Goal: Check status: Check status

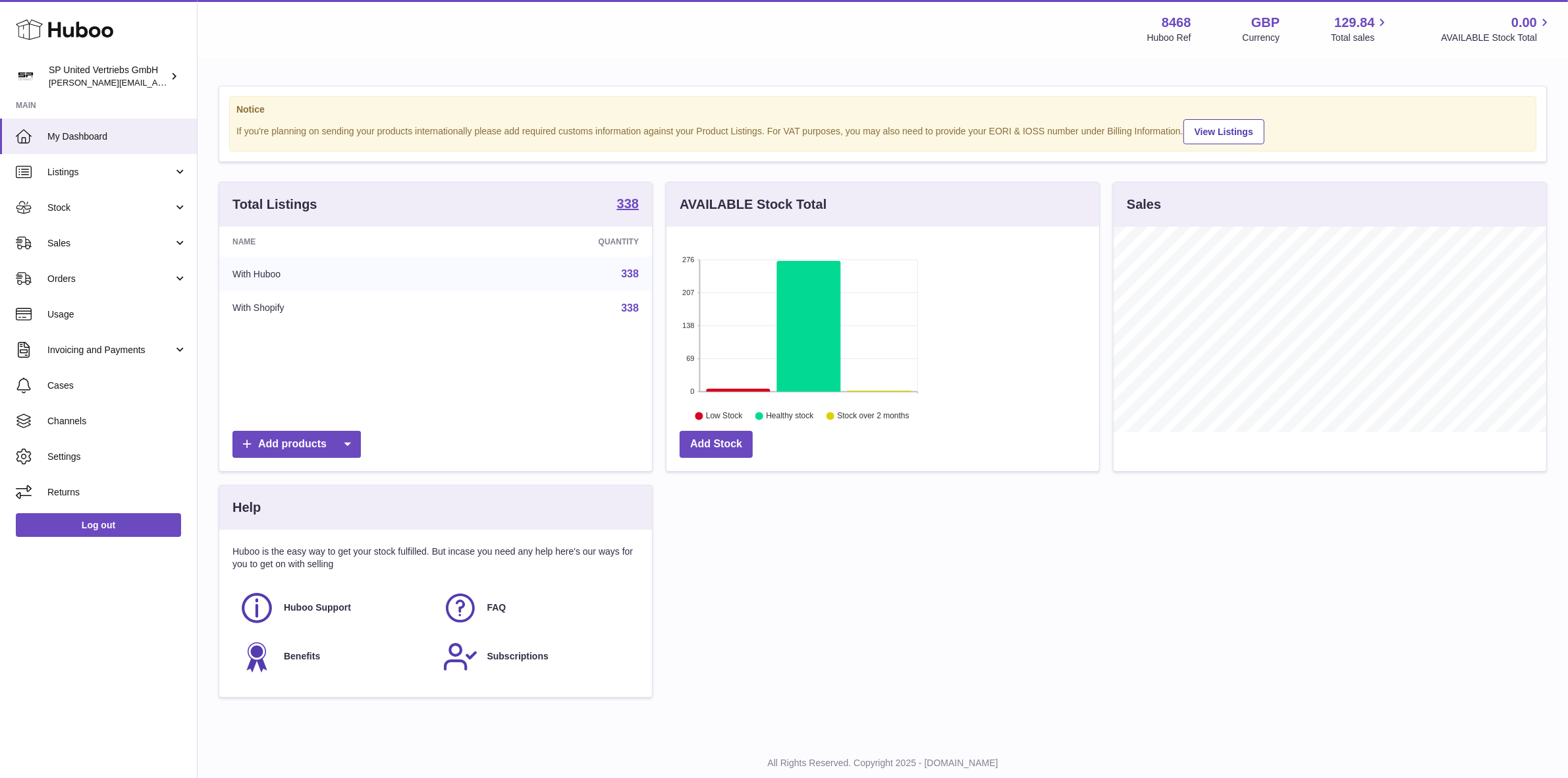
scroll to position [205, 433]
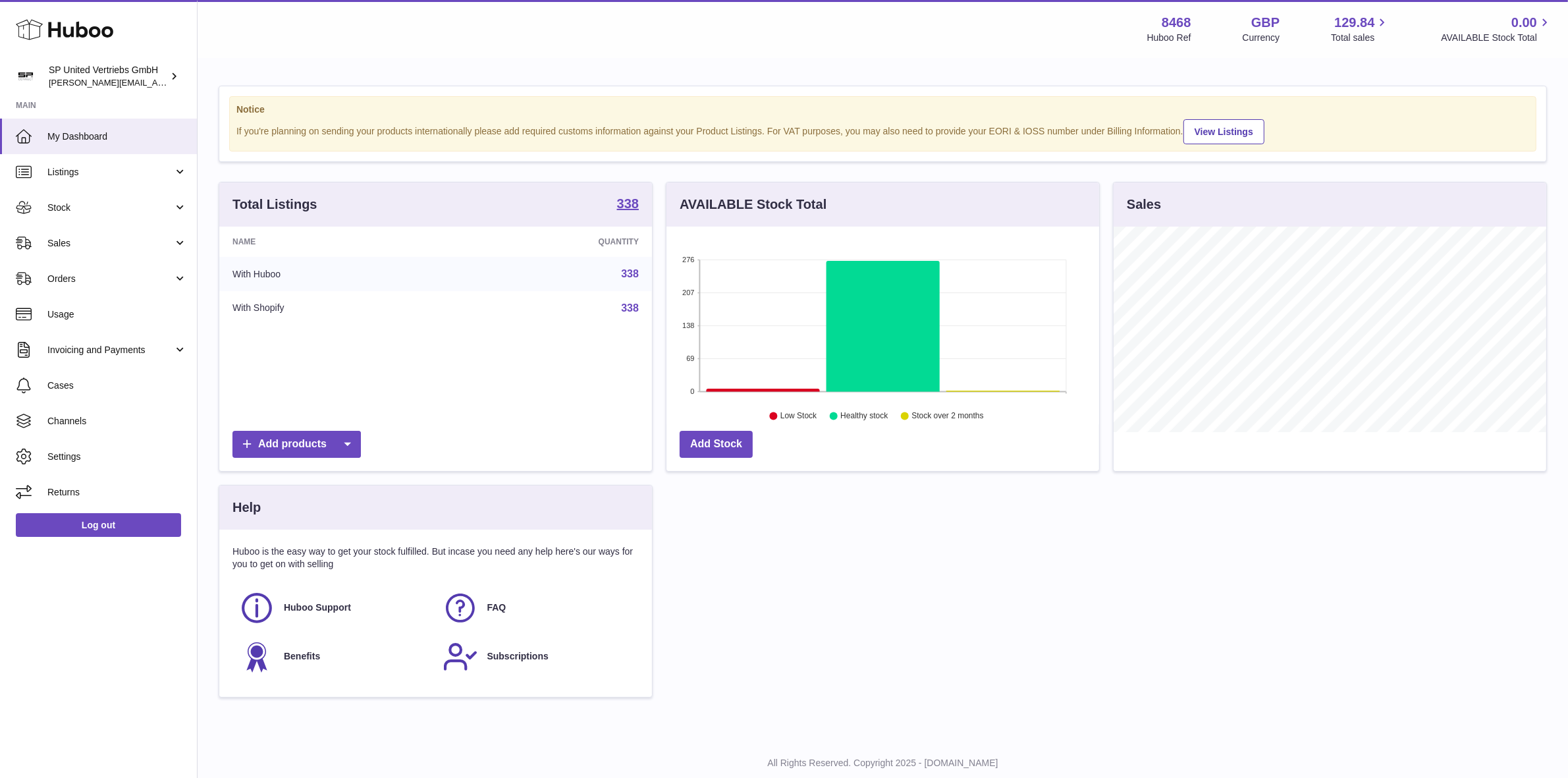
drag, startPoint x: 857, startPoint y: 41, endPoint x: 666, endPoint y: 28, distance: 191.4
click at [847, 37] on div "Menu Huboo 8468 Huboo Ref GBP Currency 129.84 Total sales 0.00 AVAILABLE Stock …" at bounding box center [883, 28] width 1339 height 30
click at [78, 169] on span "Listings" at bounding box center [110, 172] width 126 height 12
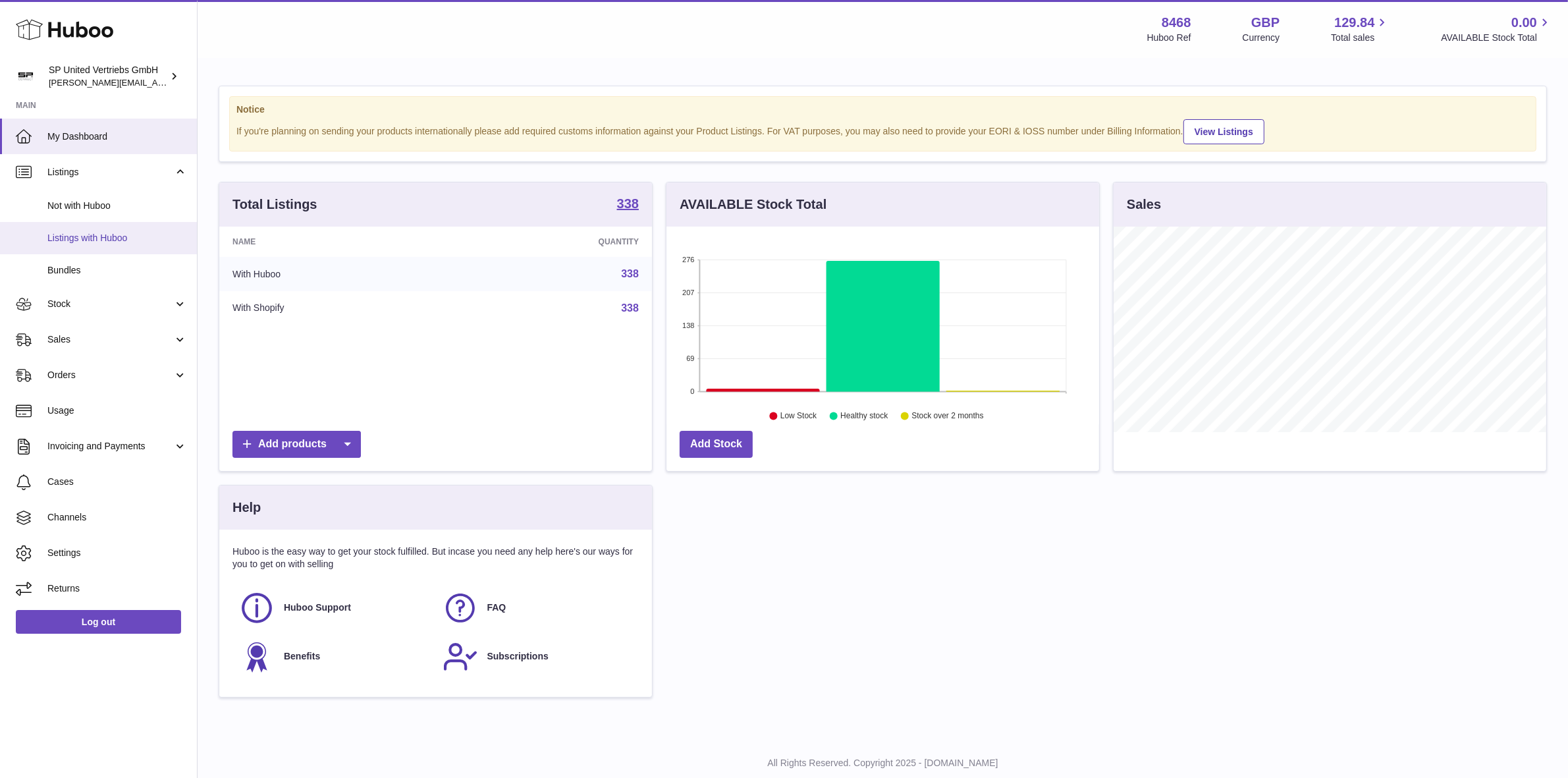
click at [117, 241] on span "Listings with Huboo" at bounding box center [117, 238] width 140 height 12
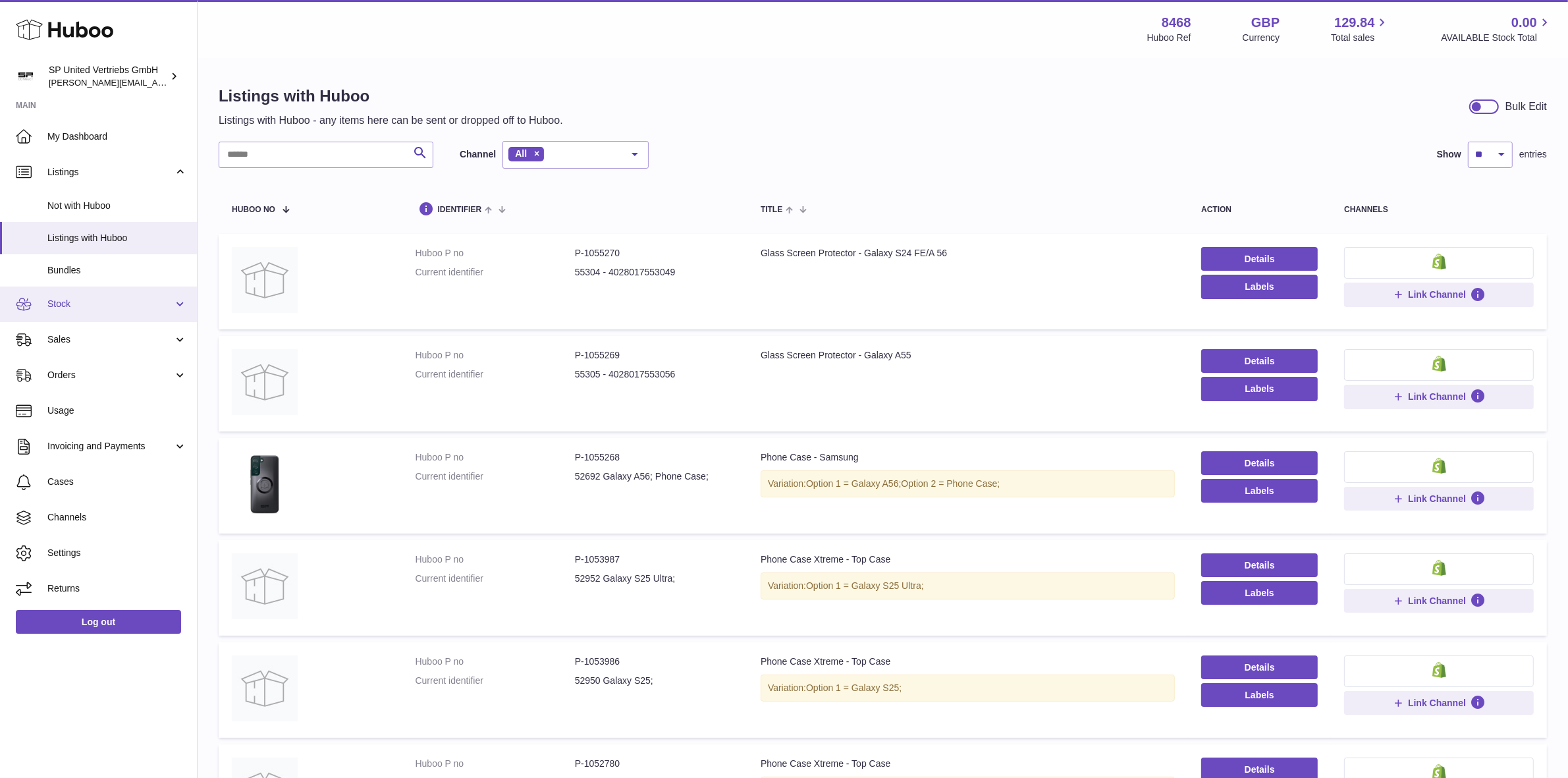
scroll to position [83, 0]
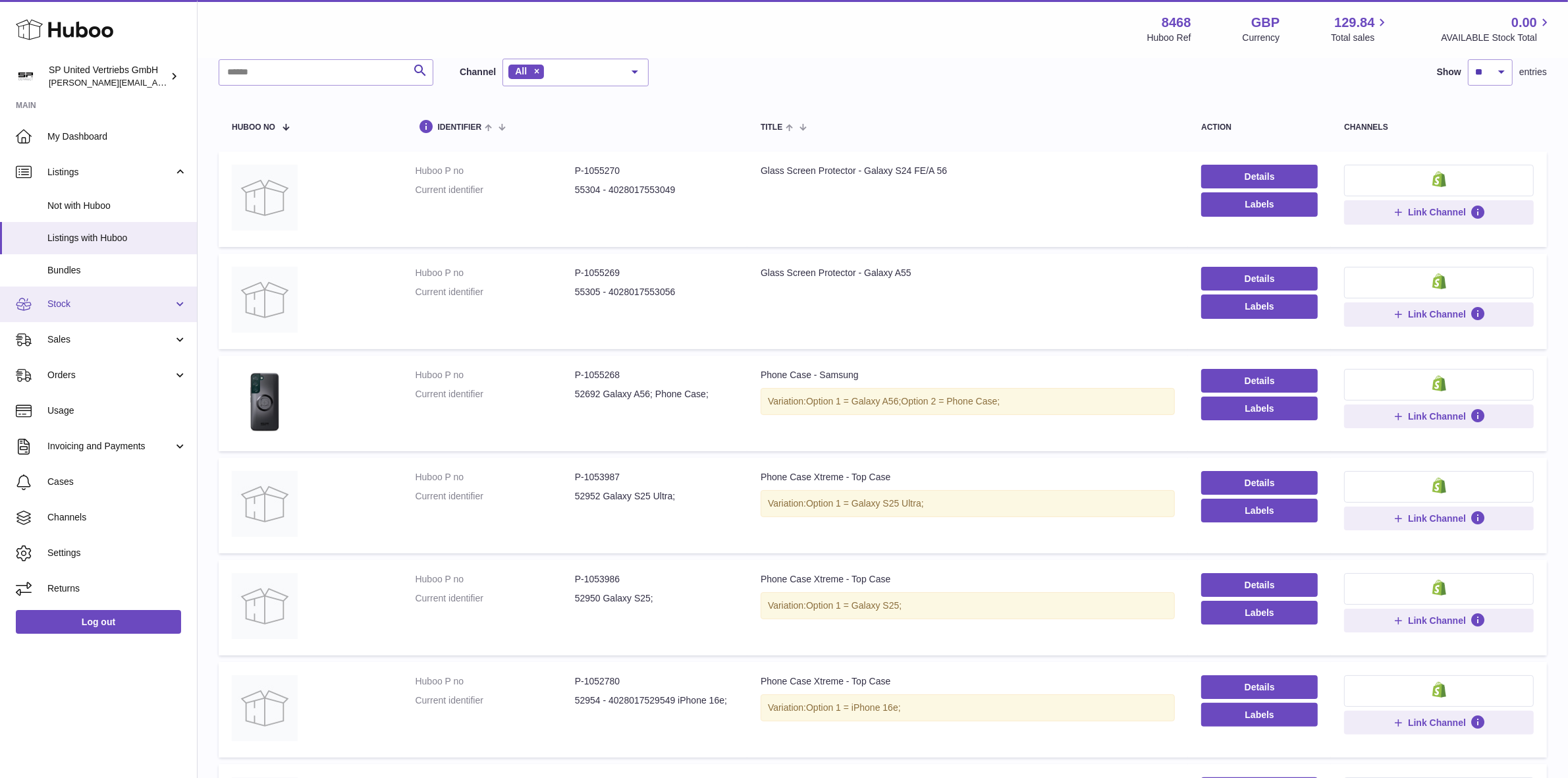
click at [120, 301] on span "Stock" at bounding box center [110, 304] width 126 height 12
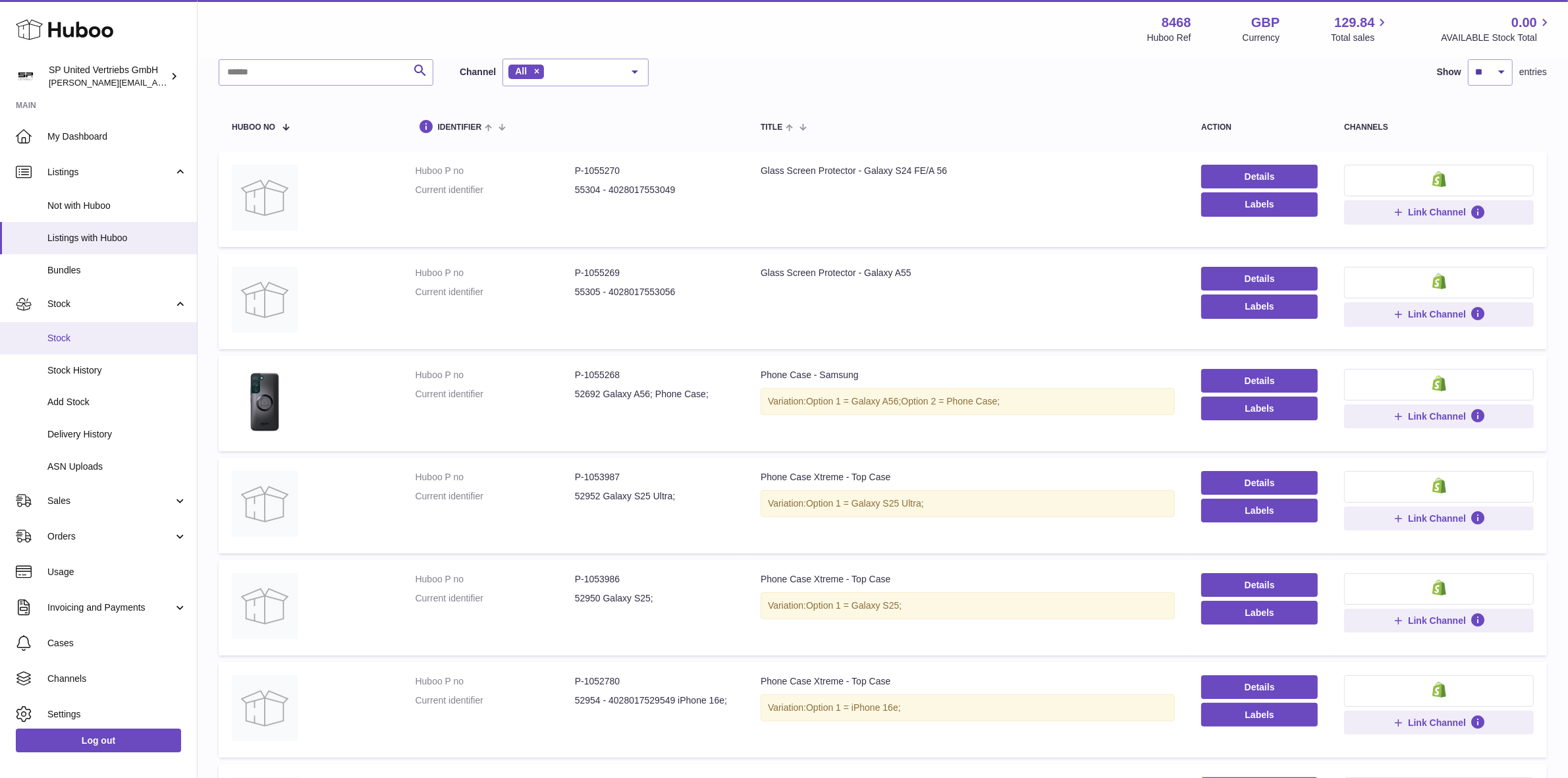
click at [114, 340] on span "Stock" at bounding box center [117, 338] width 140 height 12
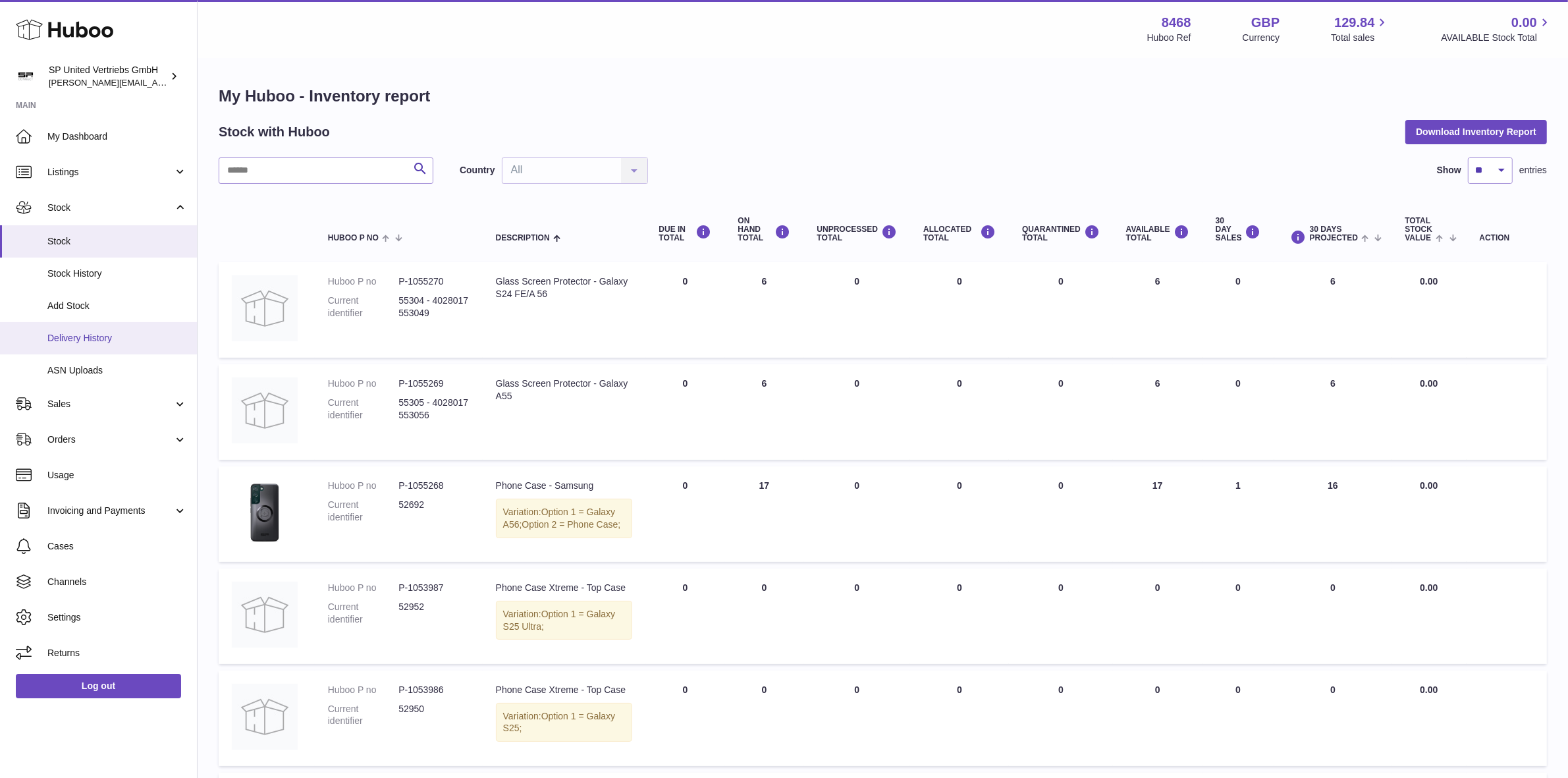
click at [96, 340] on span "Delivery History" at bounding box center [117, 338] width 140 height 12
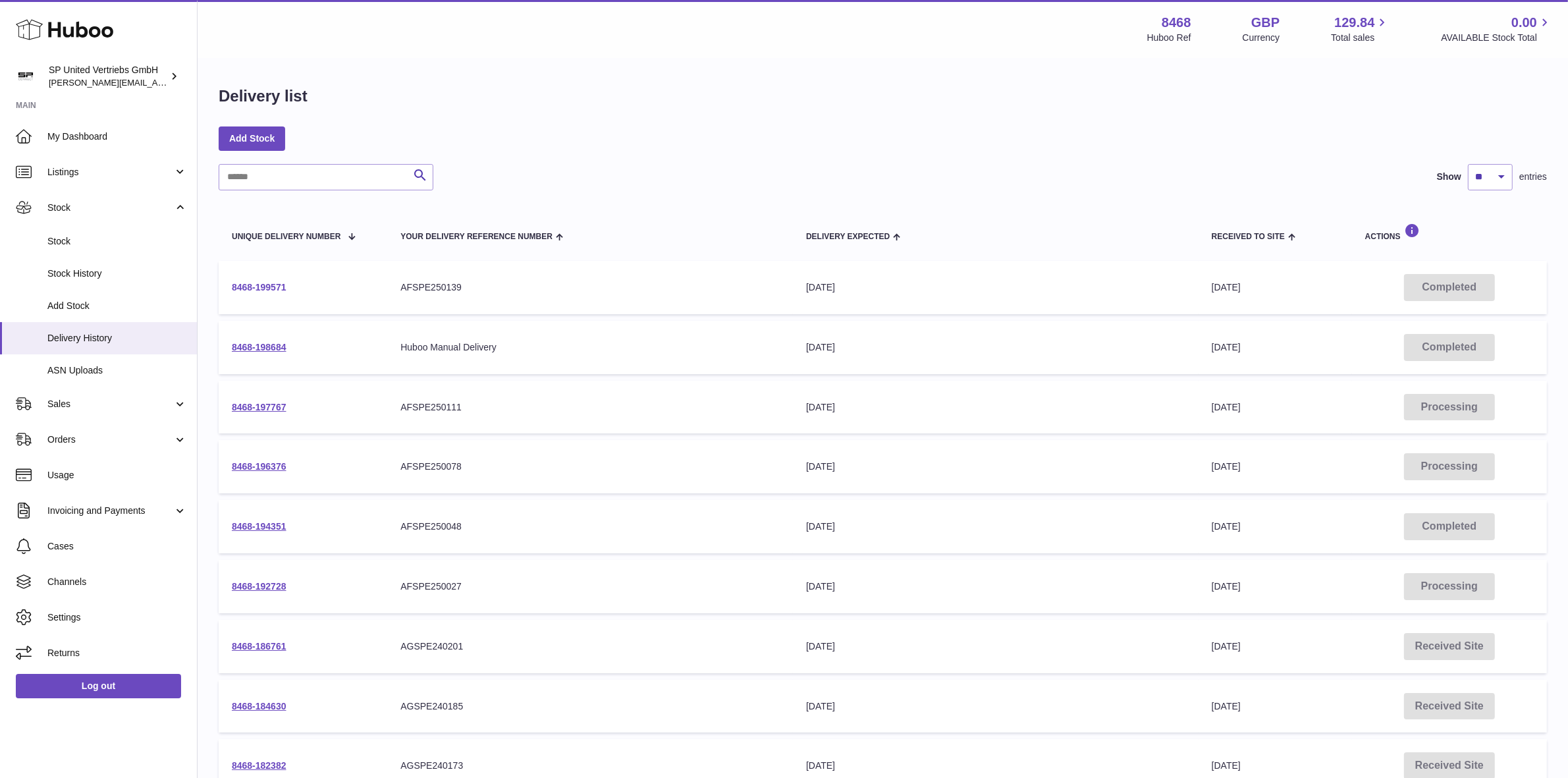
click at [259, 285] on link "8468-199571" at bounding box center [259, 287] width 55 height 11
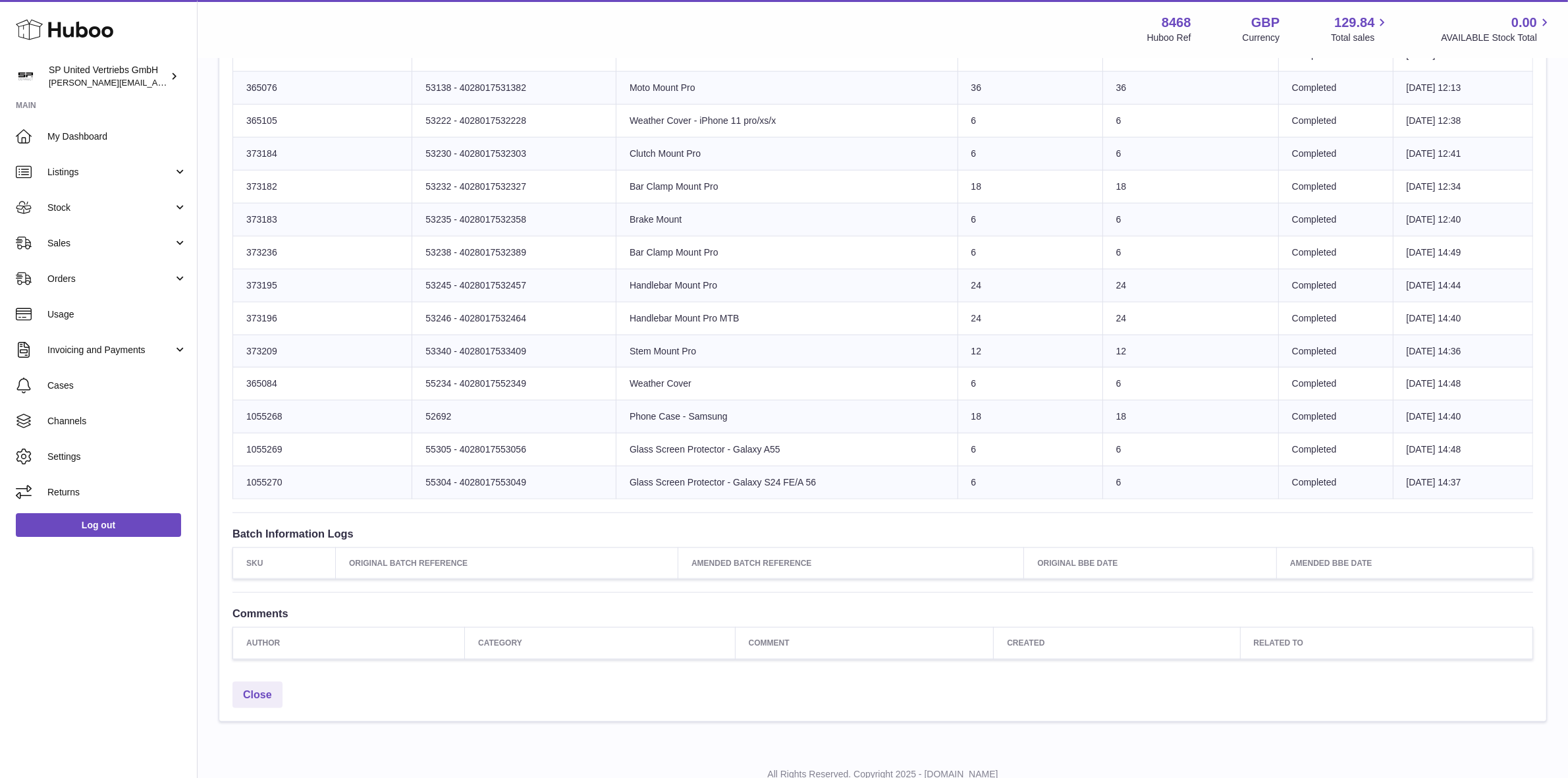
scroll to position [1844, 0]
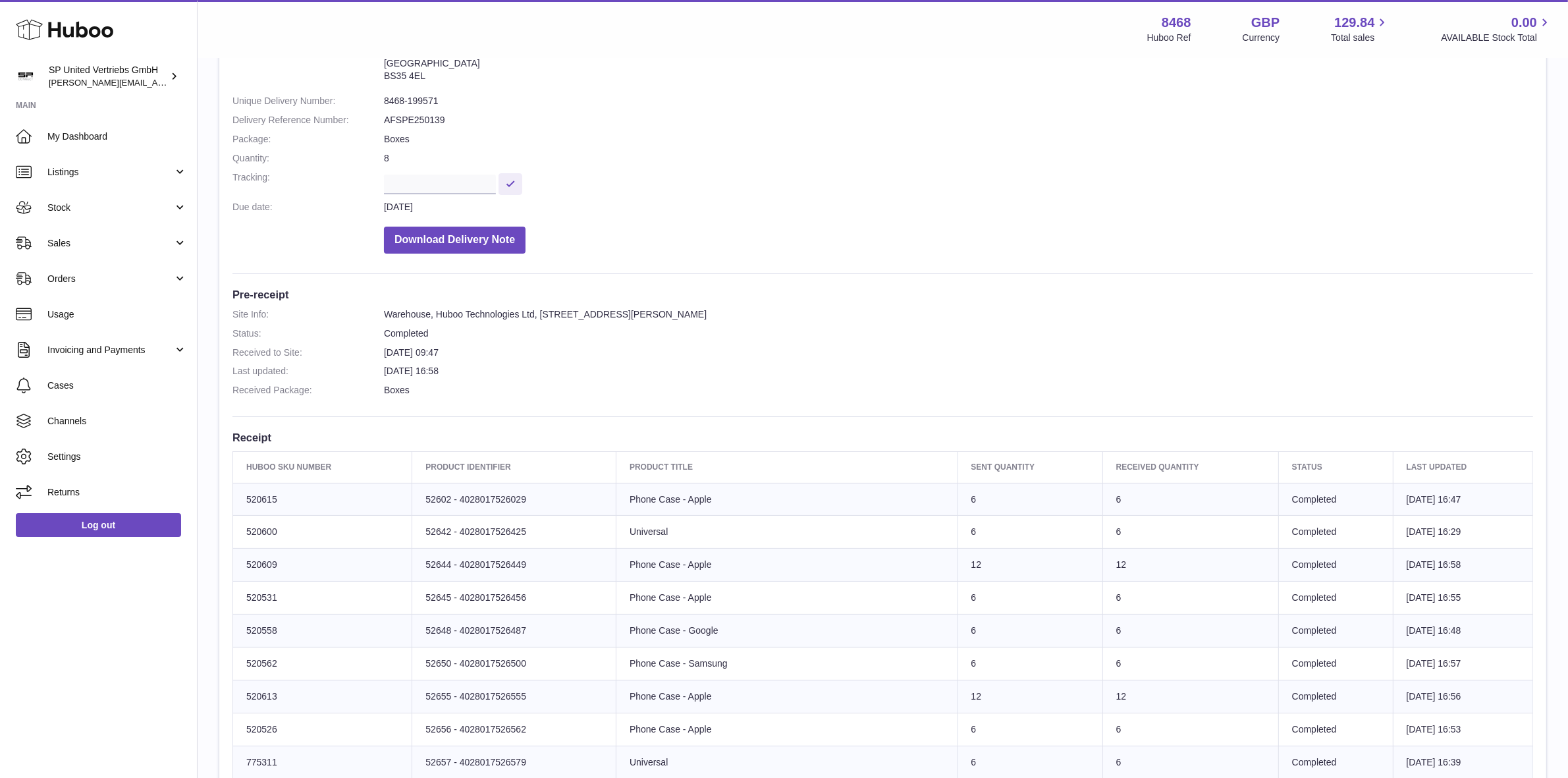
scroll to position [32, 0]
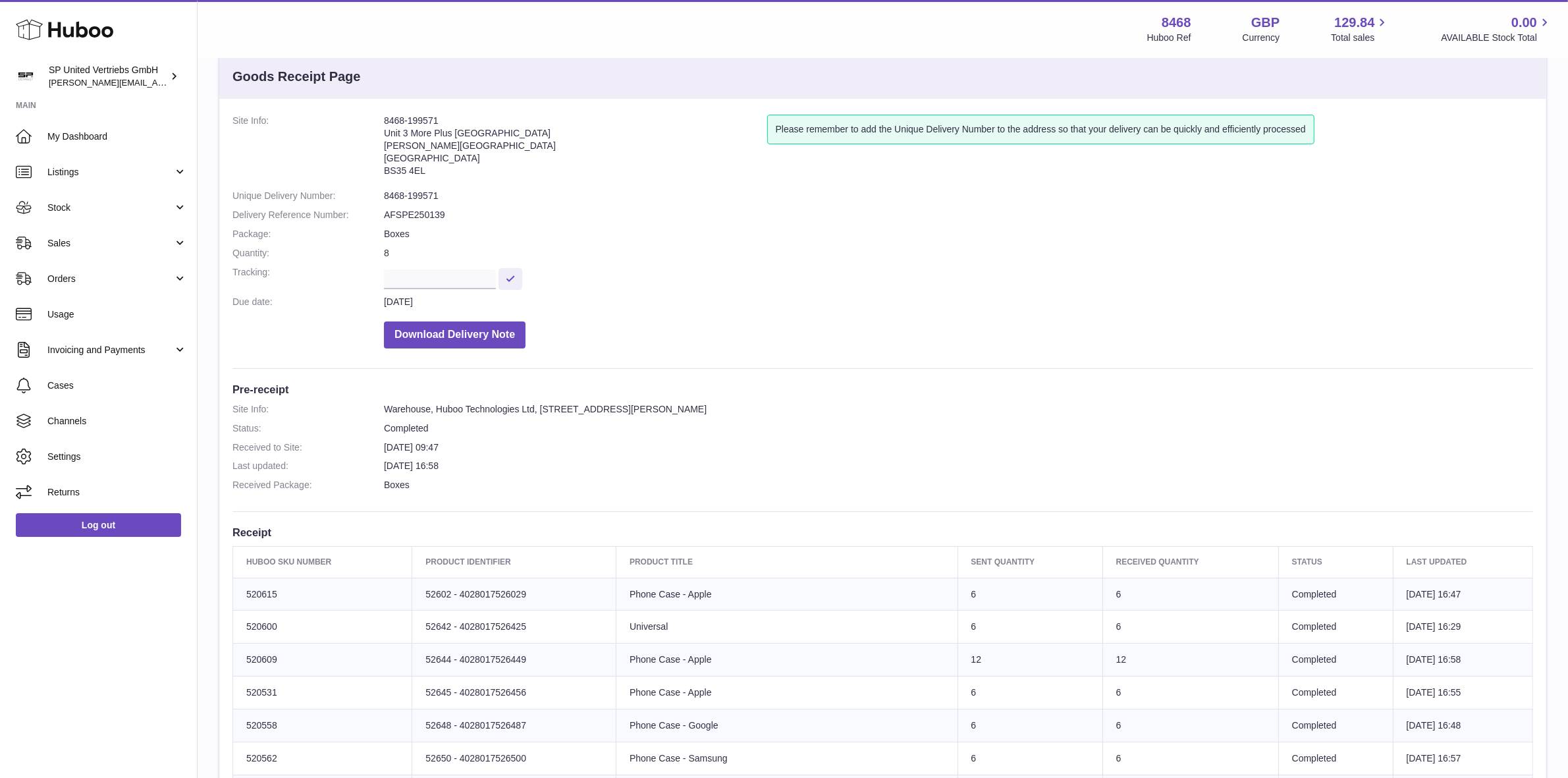
drag, startPoint x: 914, startPoint y: 275, endPoint x: 801, endPoint y: 229, distance: 122.0
click at [906, 272] on dd at bounding box center [958, 278] width 1149 height 23
click at [883, 272] on dd at bounding box center [958, 278] width 1149 height 23
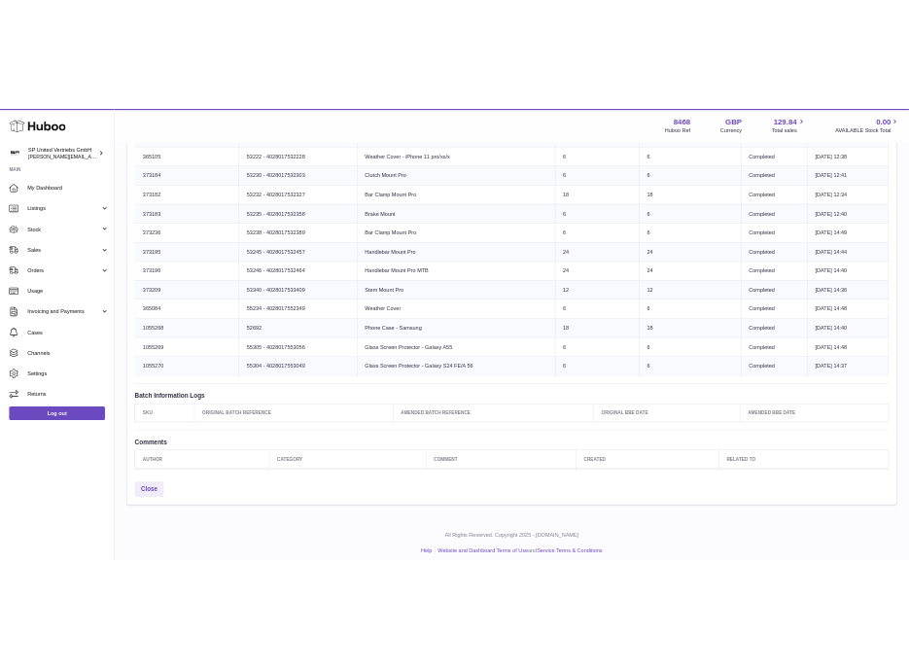
scroll to position [2721, 0]
